Goal: Task Accomplishment & Management: Use online tool/utility

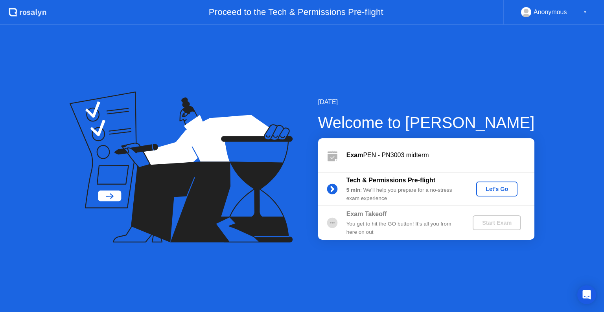
click at [490, 194] on button "Let's Go" at bounding box center [496, 189] width 41 height 15
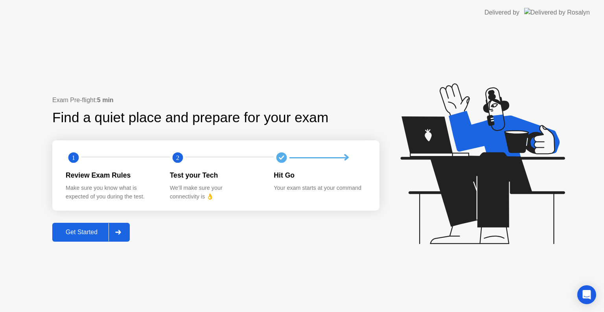
click at [86, 233] on div "Get Started" at bounding box center [82, 232] width 54 height 7
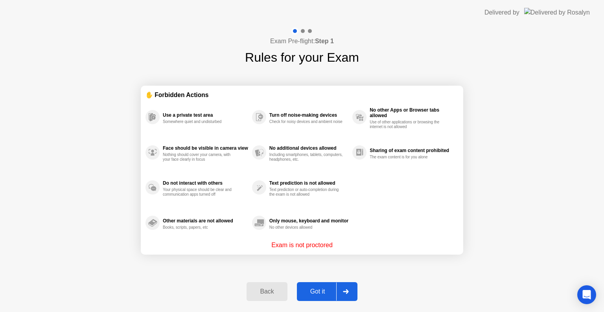
click at [311, 290] on div "Got it" at bounding box center [317, 291] width 37 height 7
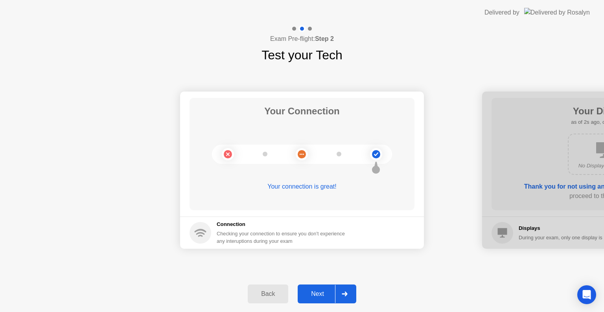
click at [316, 291] on div "Next" at bounding box center [317, 293] width 35 height 7
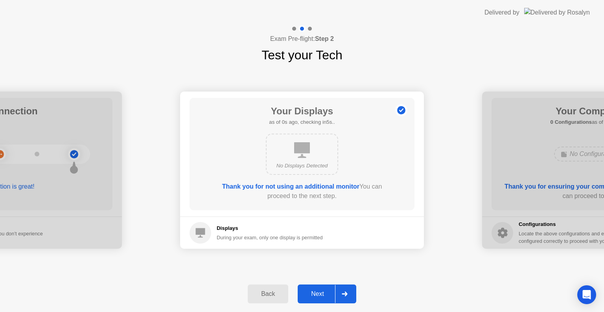
click at [325, 296] on div "Next" at bounding box center [317, 293] width 35 height 7
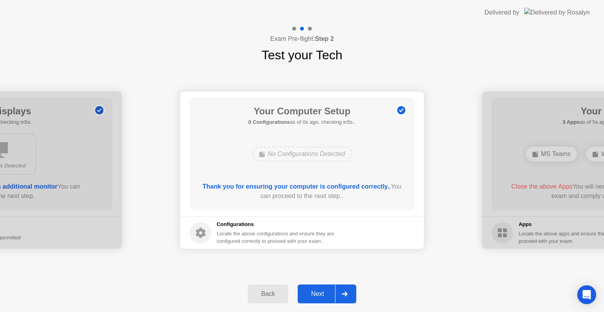
click at [325, 296] on div "Next" at bounding box center [317, 293] width 35 height 7
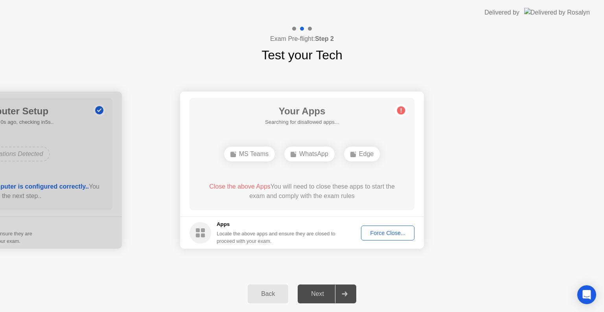
click at [325, 296] on div "Next" at bounding box center [317, 293] width 35 height 7
click at [381, 235] on div "Force Close..." at bounding box center [387, 233] width 48 height 6
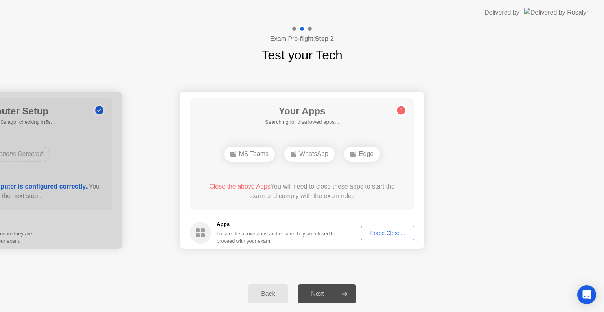
click at [382, 233] on div "Force Close..." at bounding box center [387, 233] width 48 height 6
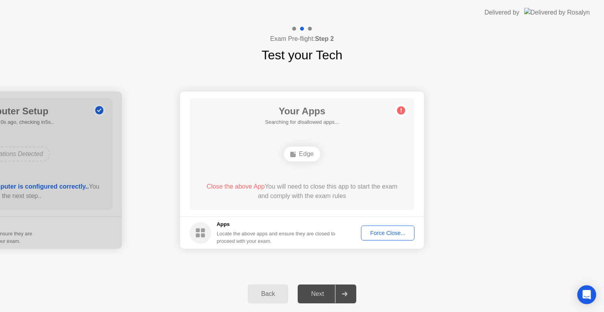
click at [384, 234] on div "Force Close..." at bounding box center [387, 233] width 48 height 6
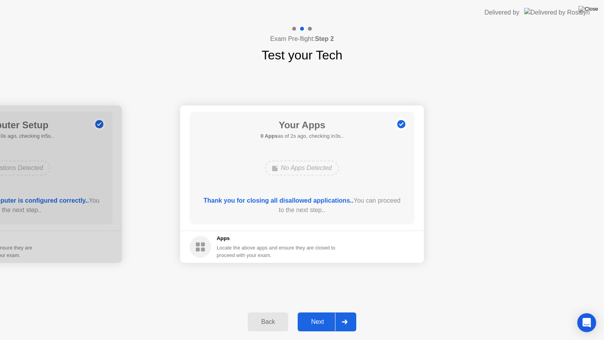
click at [316, 312] on div "Next" at bounding box center [317, 321] width 35 height 7
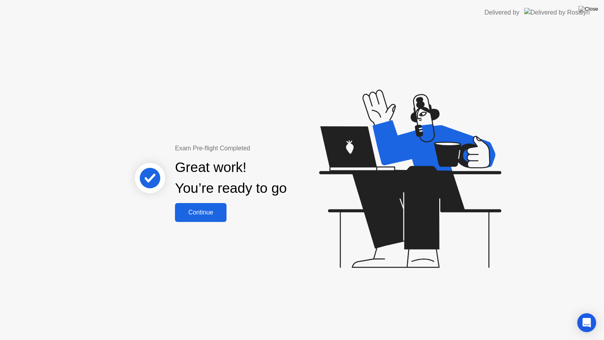
click at [203, 209] on div "Continue" at bounding box center [200, 212] width 47 height 7
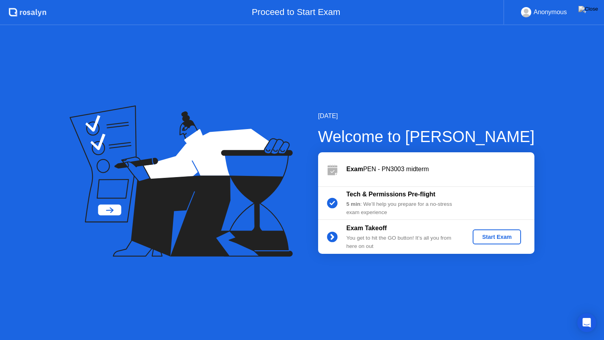
click at [484, 235] on div "Start Exam" at bounding box center [496, 236] width 42 height 6
